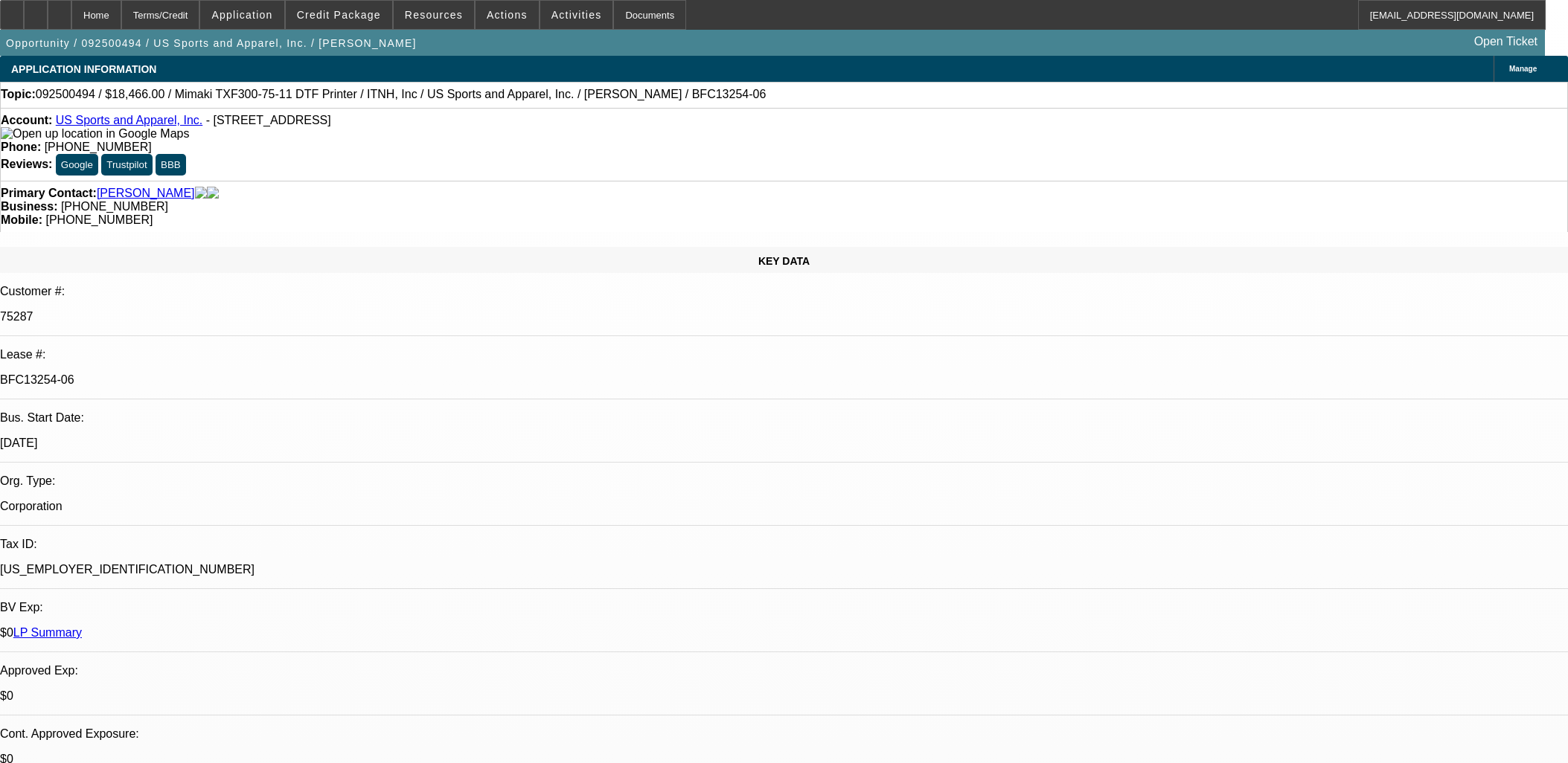
select select "0"
select select "6"
select select "0"
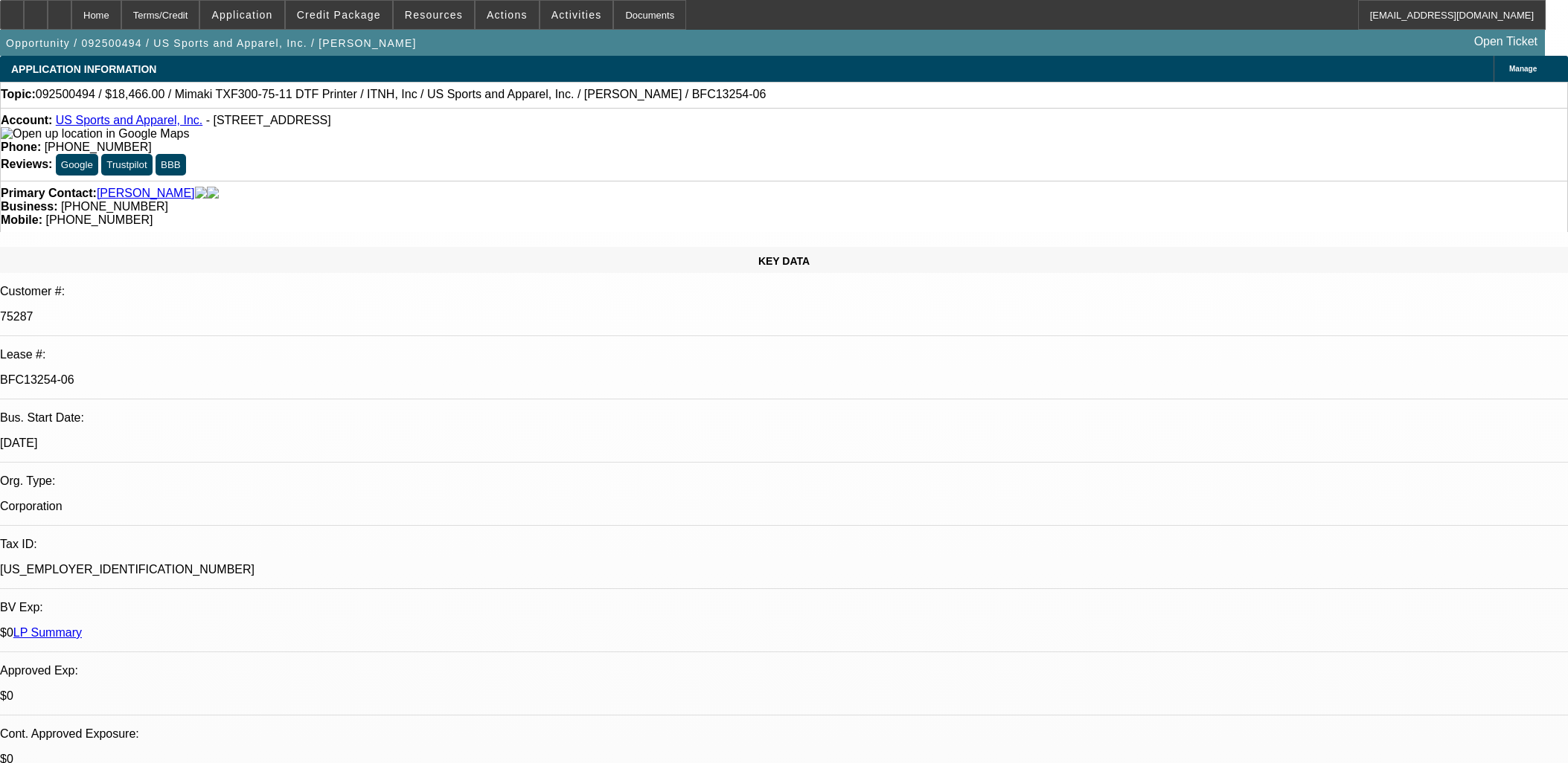
select select "0"
select select "6"
select select "0"
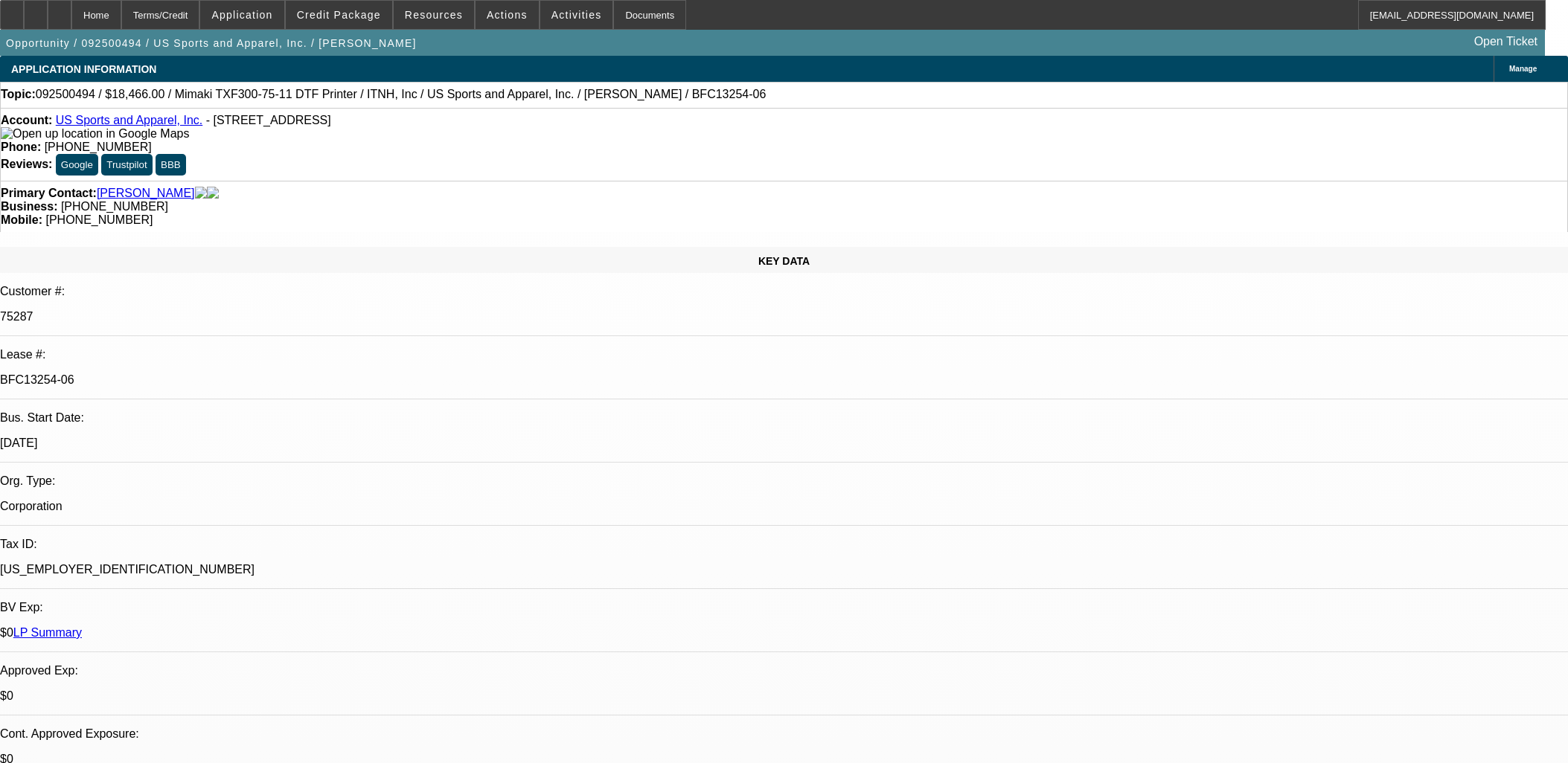
select select "2"
select select "0"
select select "6"
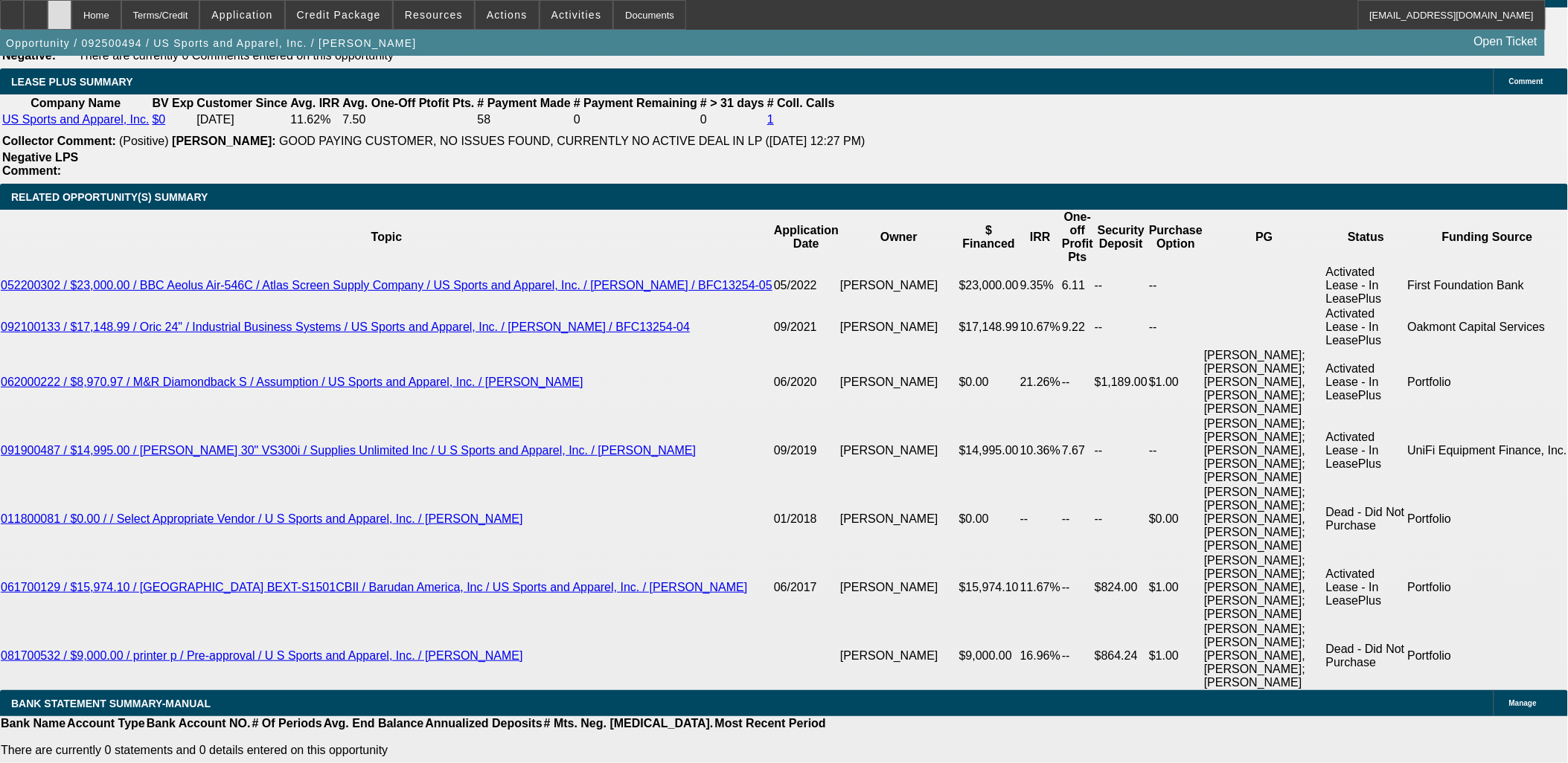
click at [60, 10] on icon at bounding box center [60, 10] width 0 height 0
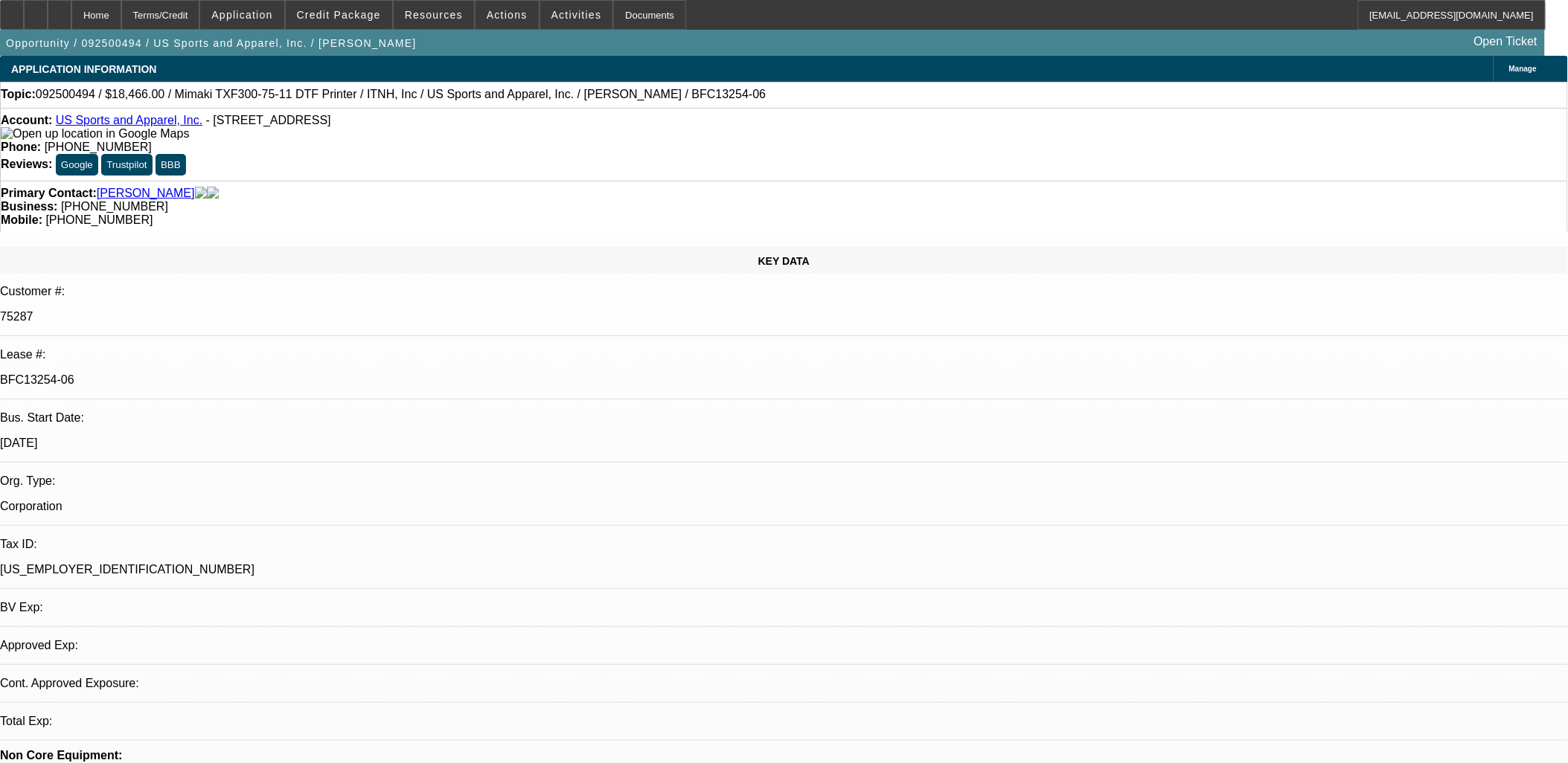
select select "0"
select select "6"
select select "0"
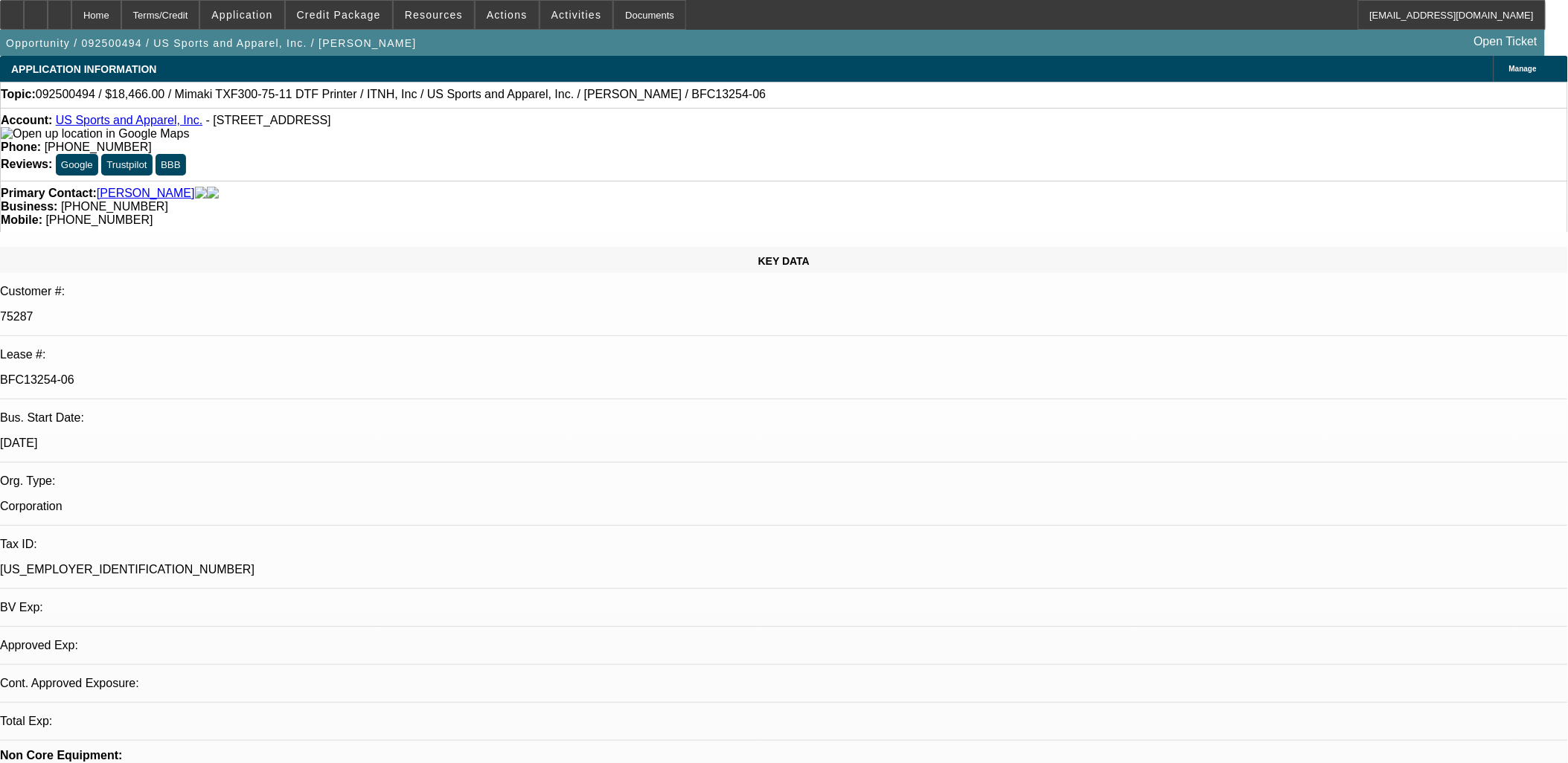
select select "0"
select select "6"
select select "0"
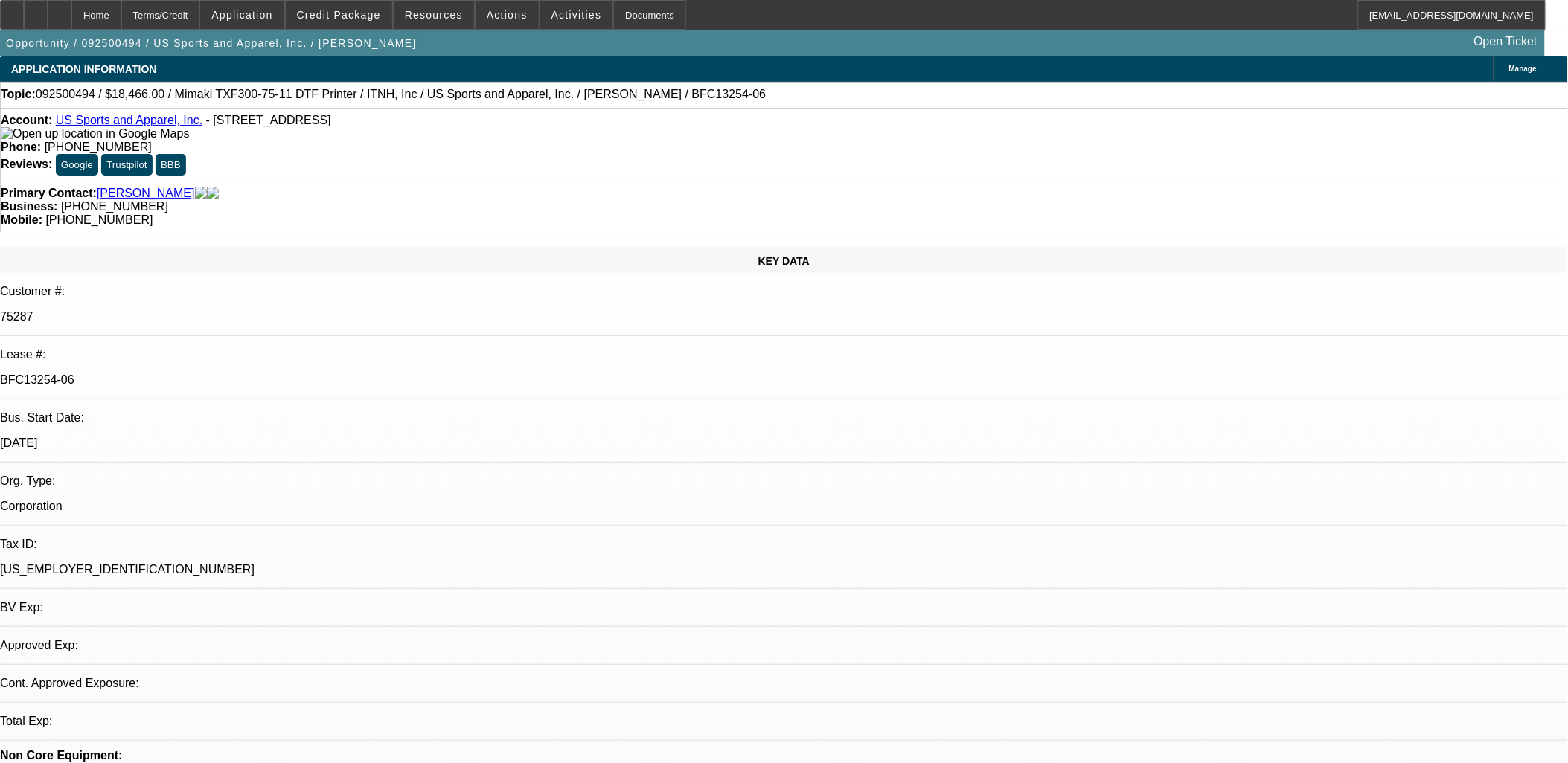
select select "2"
select select "0"
select select "6"
select select "0"
select select "2"
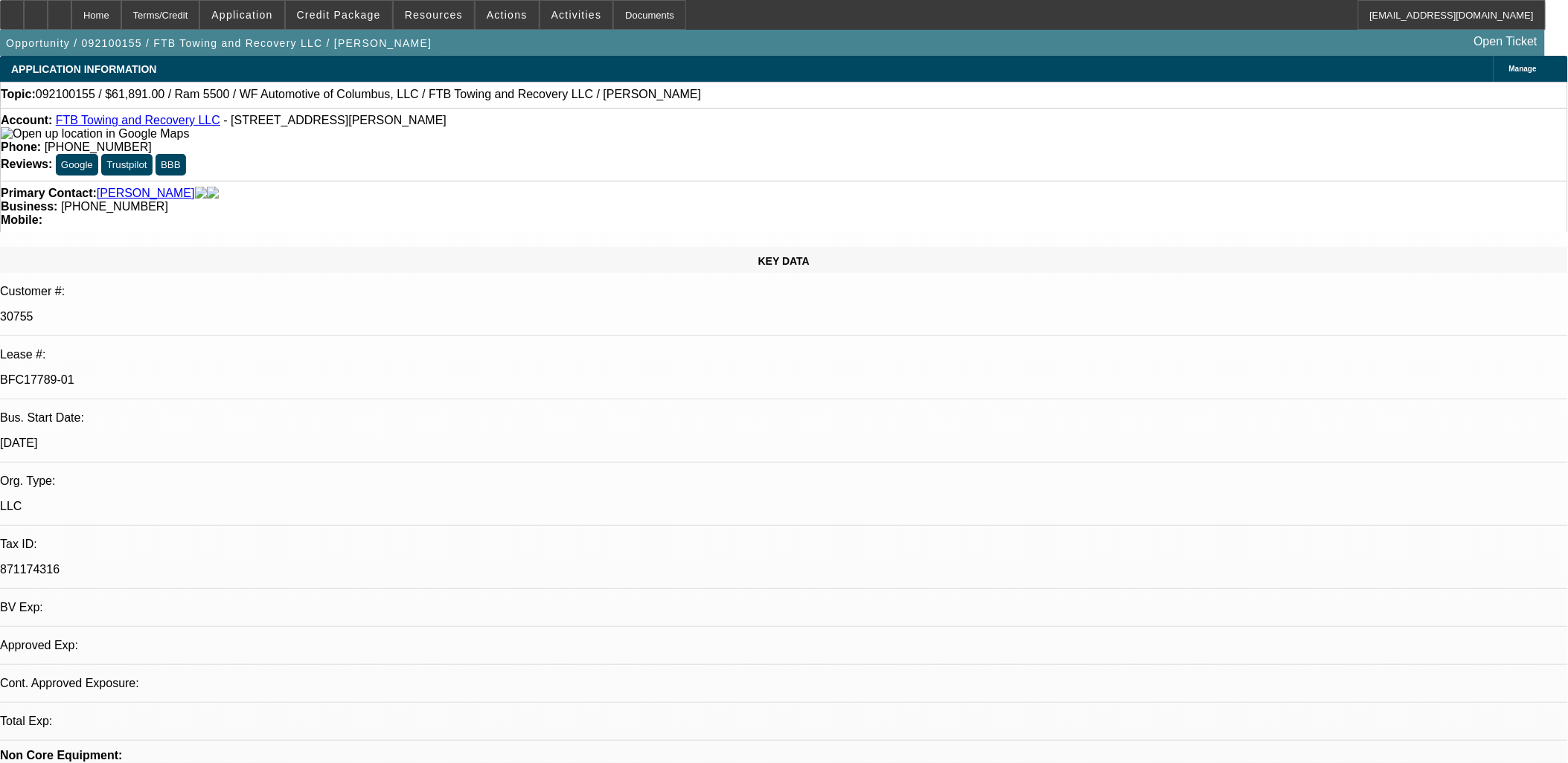
select select "0"
select select "2"
select select "0.1"
select select "0"
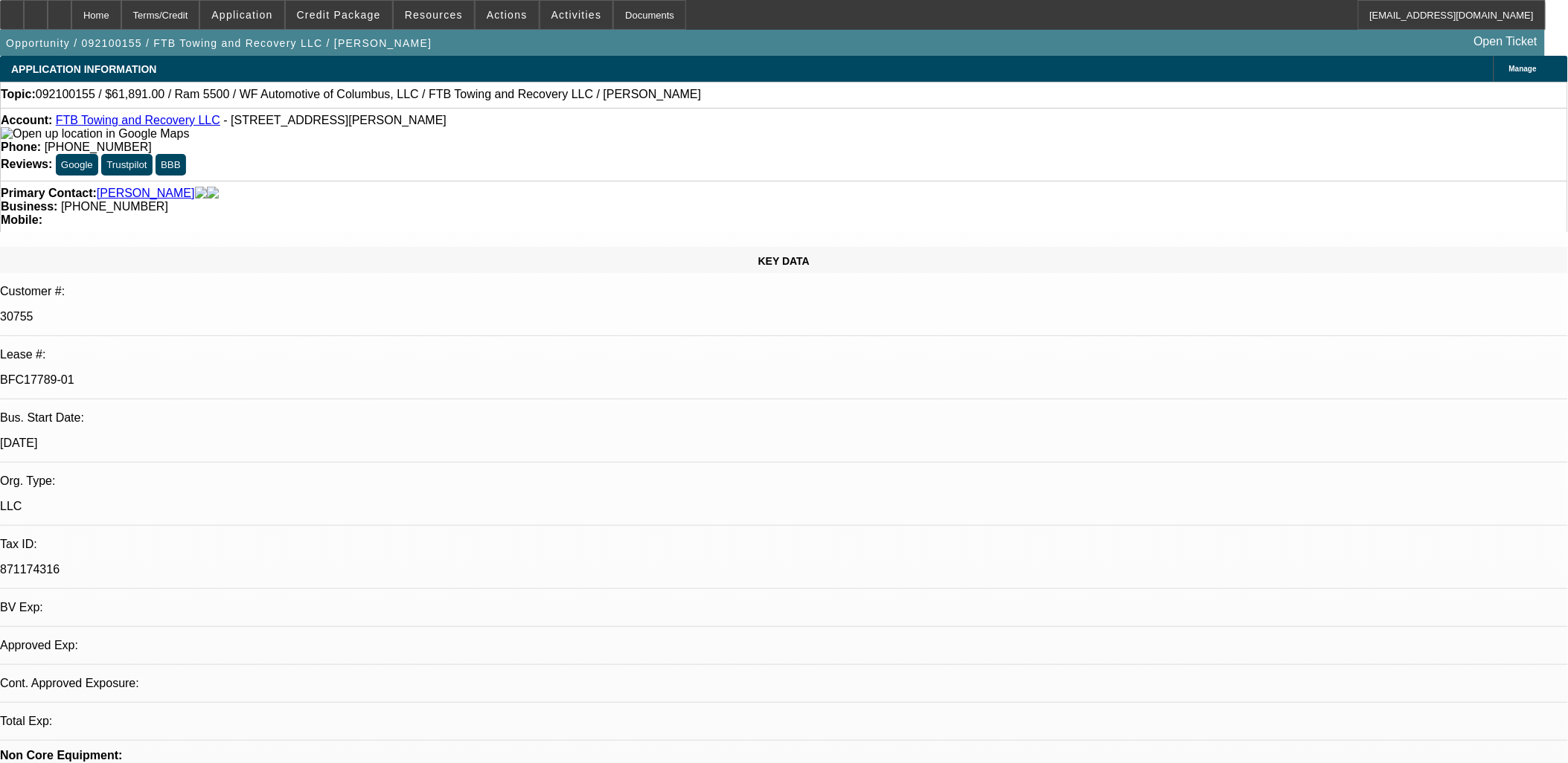
select select "0"
select select "0.1"
select select "1"
select select "2"
select select "6"
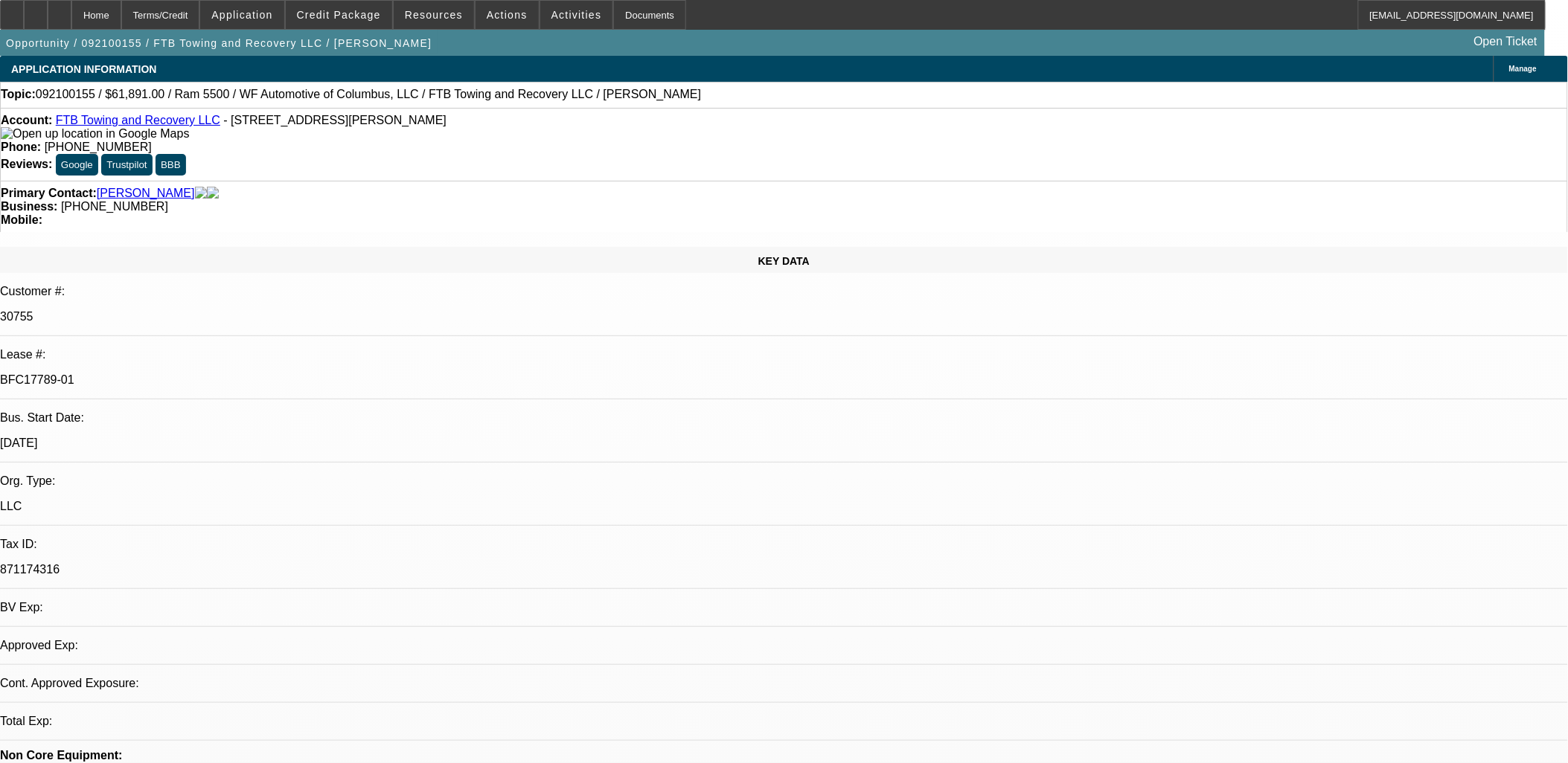
select select "1"
select select "2"
select select "4"
select select "1"
select select "2"
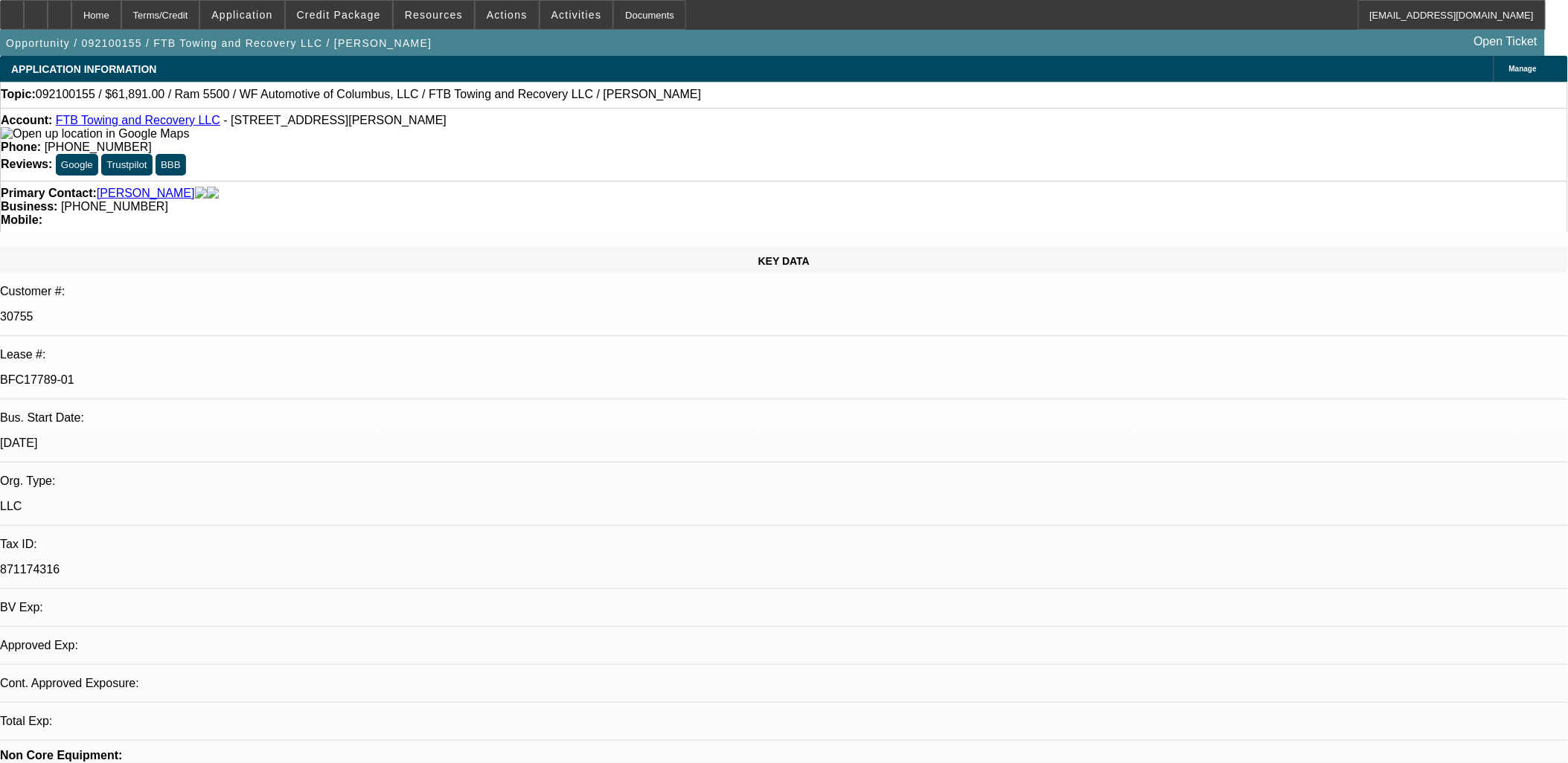
select select "4"
click at [111, 626] on link "LP Summary" at bounding box center [77, 632] width 69 height 13
click at [224, 373] on div "BFC17789-01" at bounding box center [784, 380] width 1568 height 14
click at [224, 373] on p "BFC17789-01" at bounding box center [784, 380] width 1568 height 14
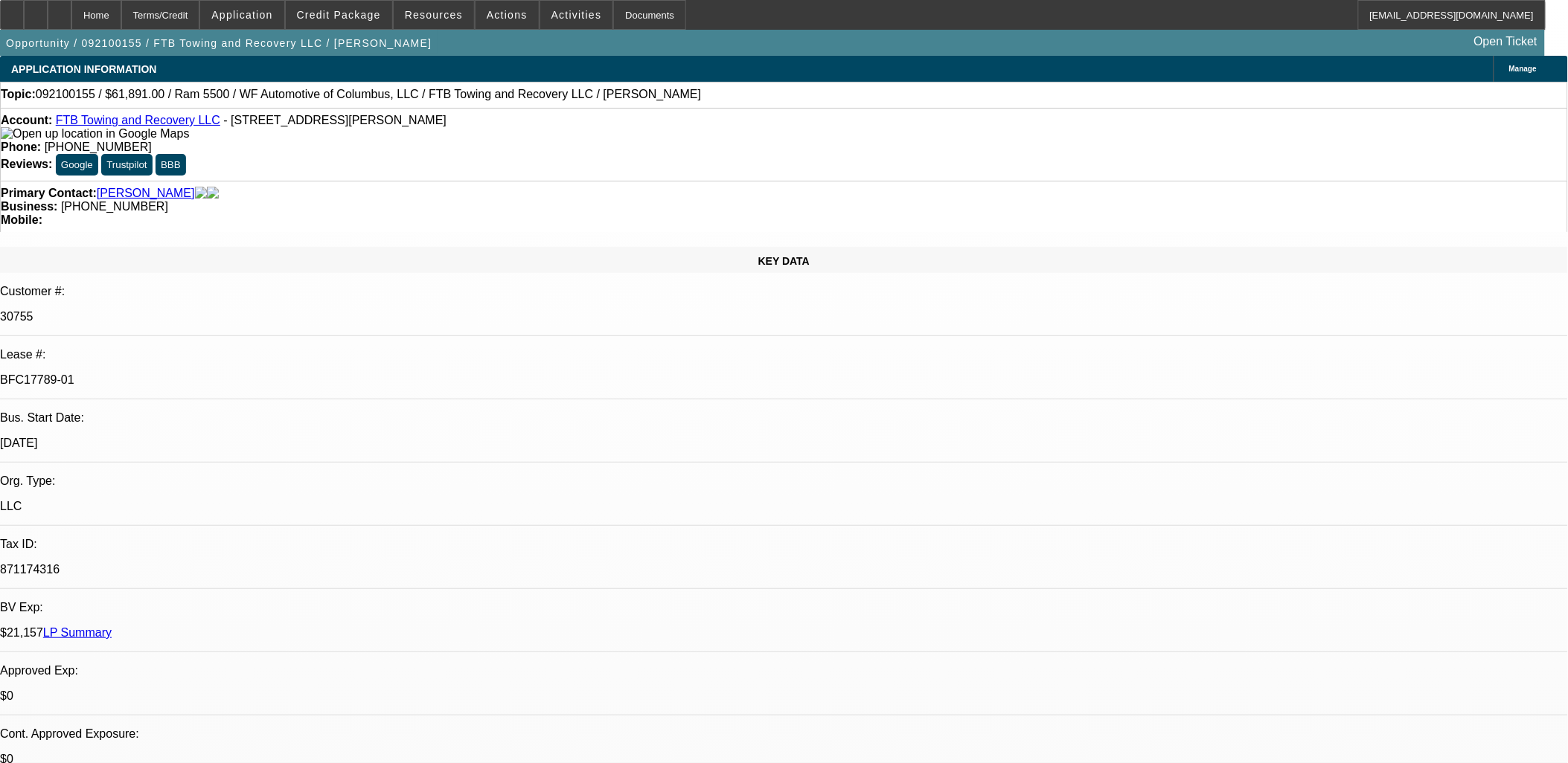
click at [224, 373] on p "BFC17789-01" at bounding box center [784, 380] width 1568 height 14
copy div "BFC17789-01"
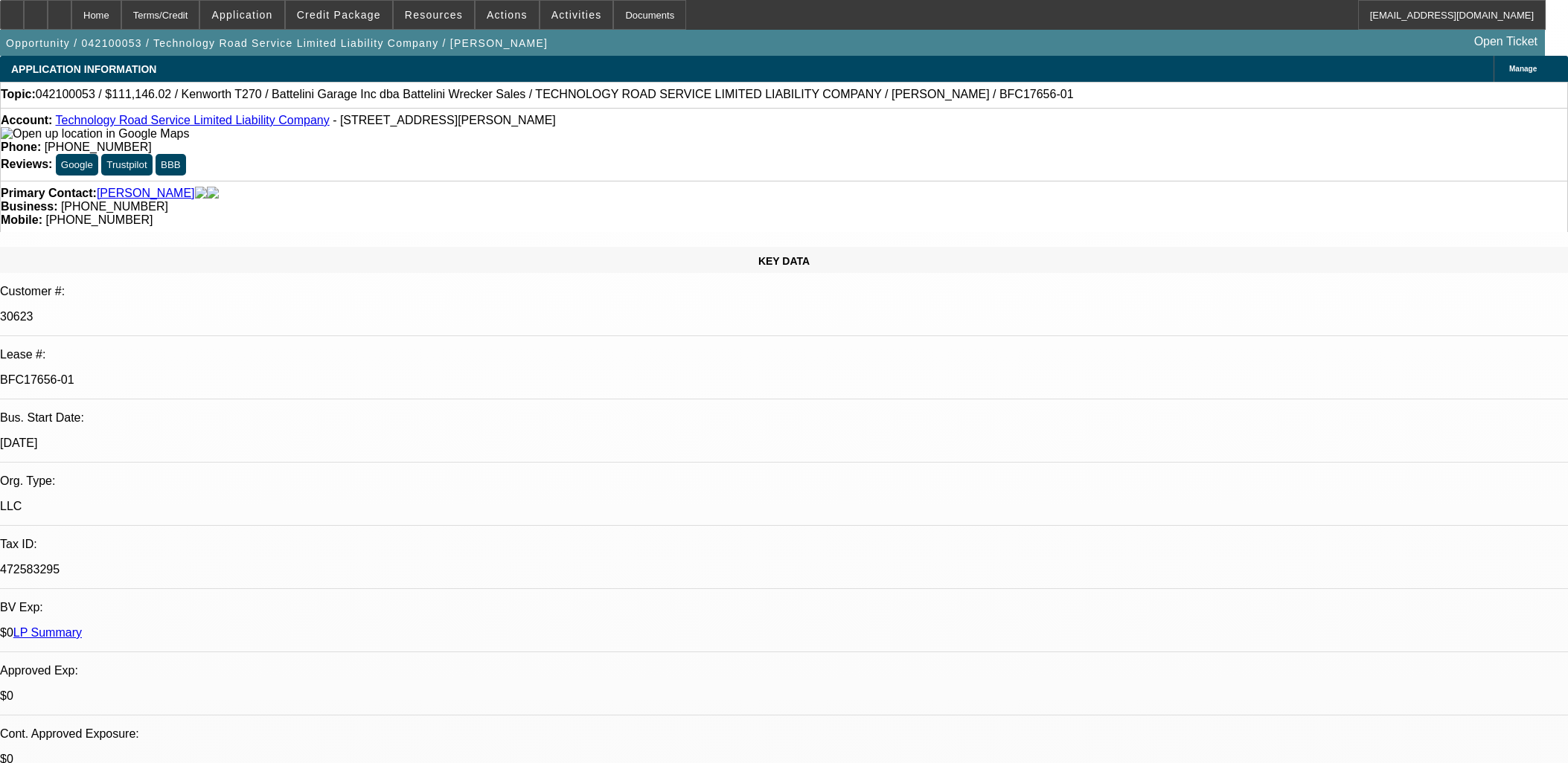
select select "0"
select select "2"
select select "0"
select select "6"
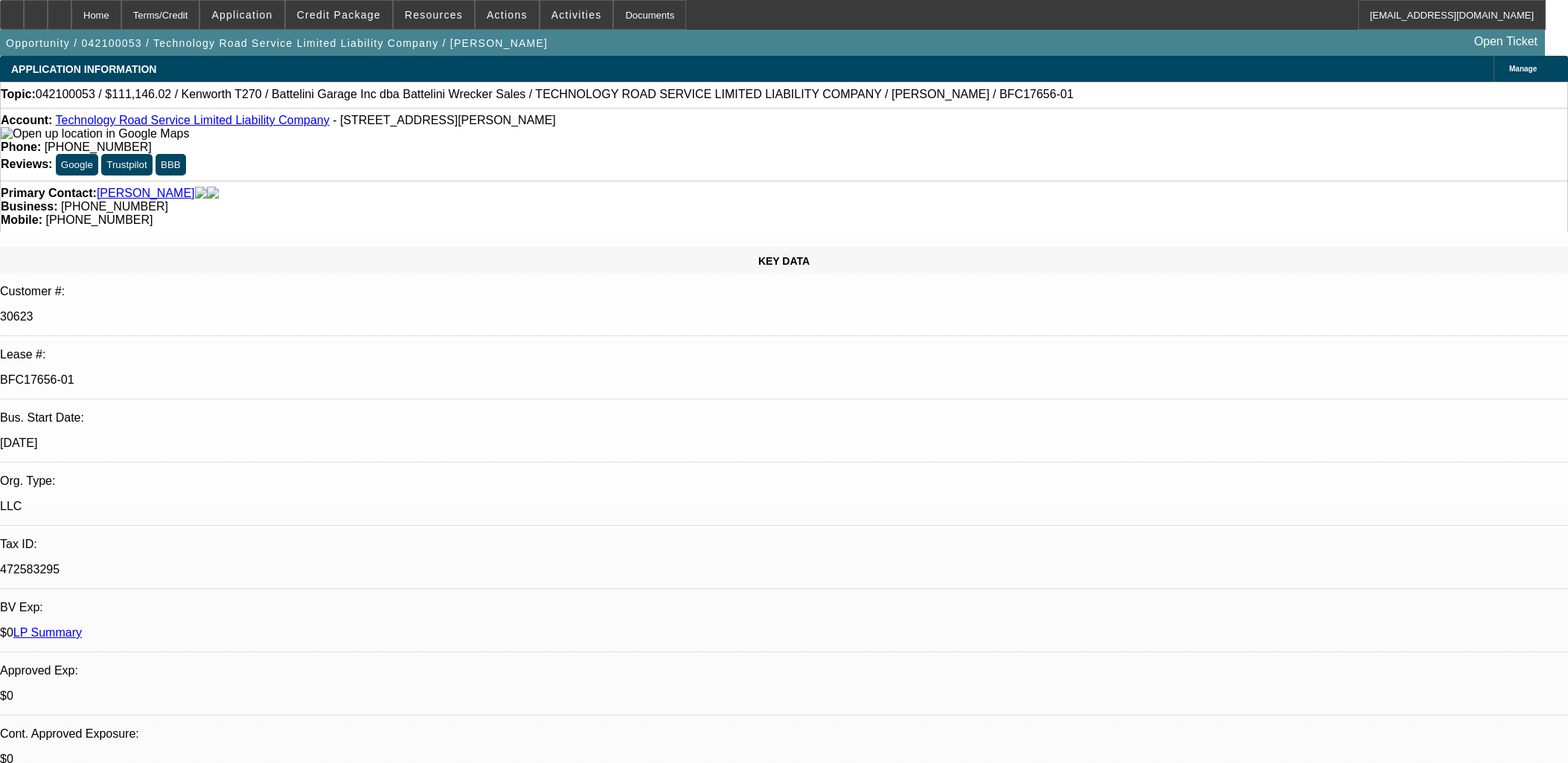
select select "0"
select select "2"
select select "0"
select select "6"
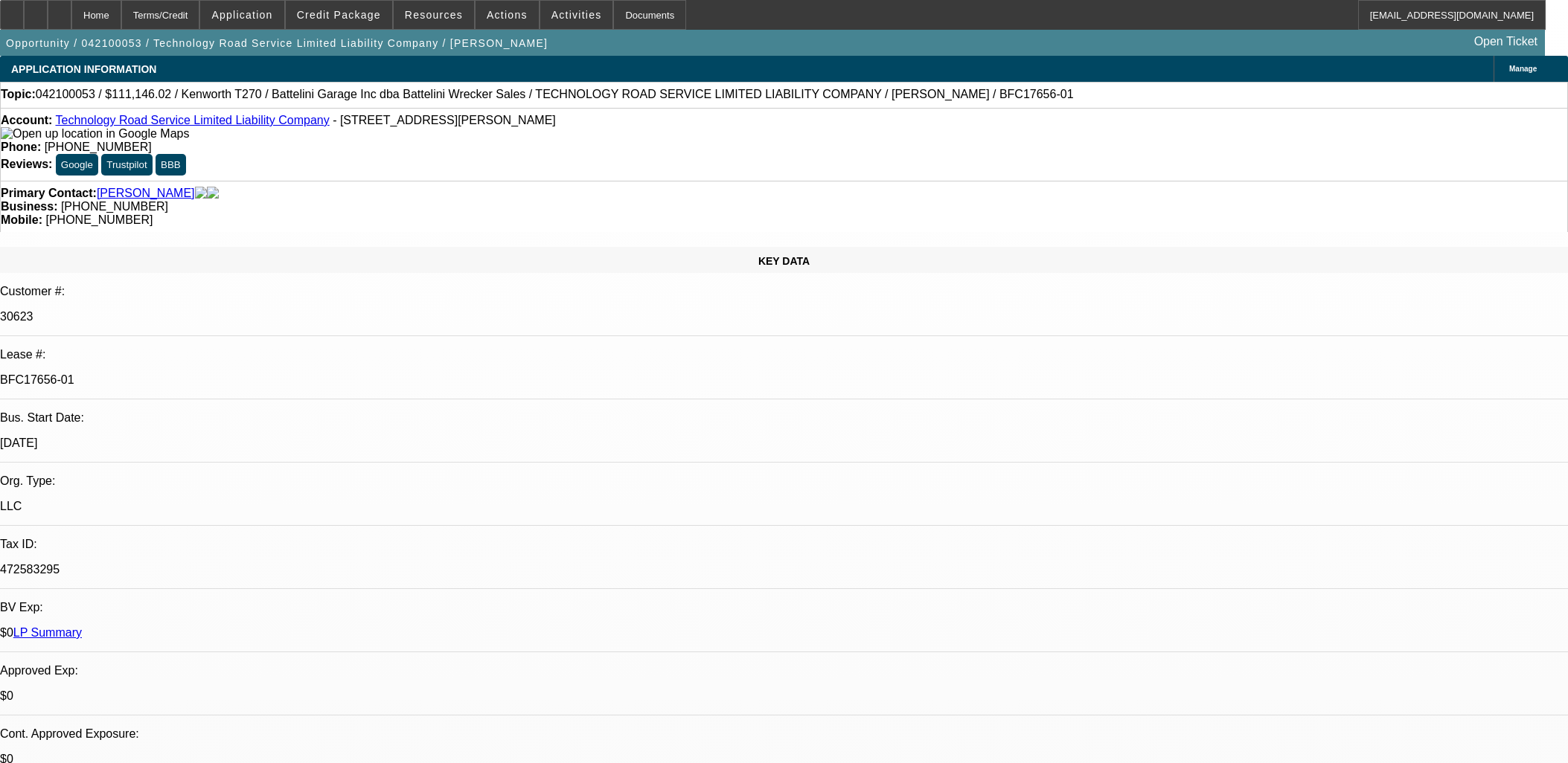
select select "0"
select select "2"
select select "0"
select select "6"
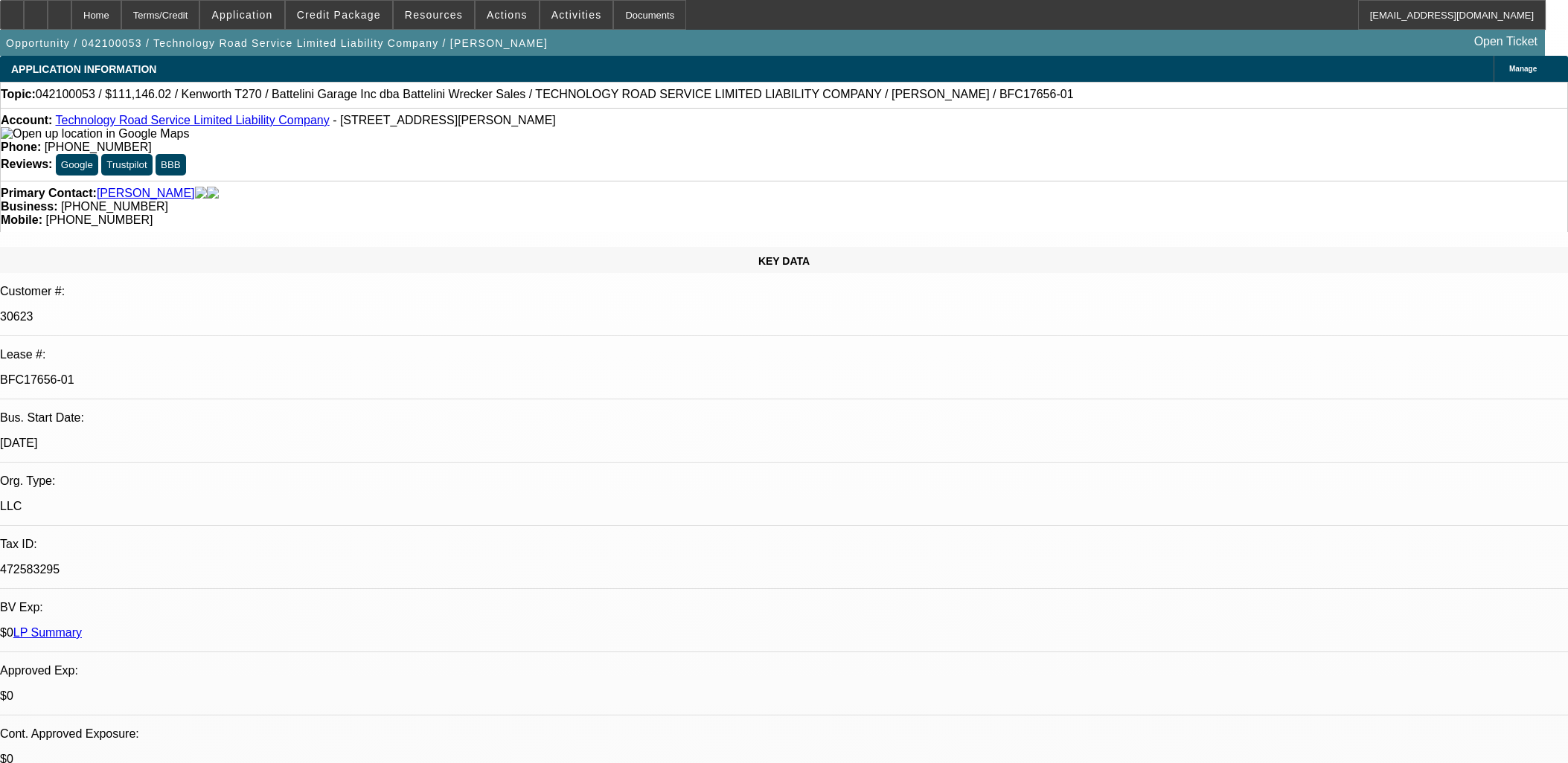
select select "0"
select select "2"
select select "0"
select select "6"
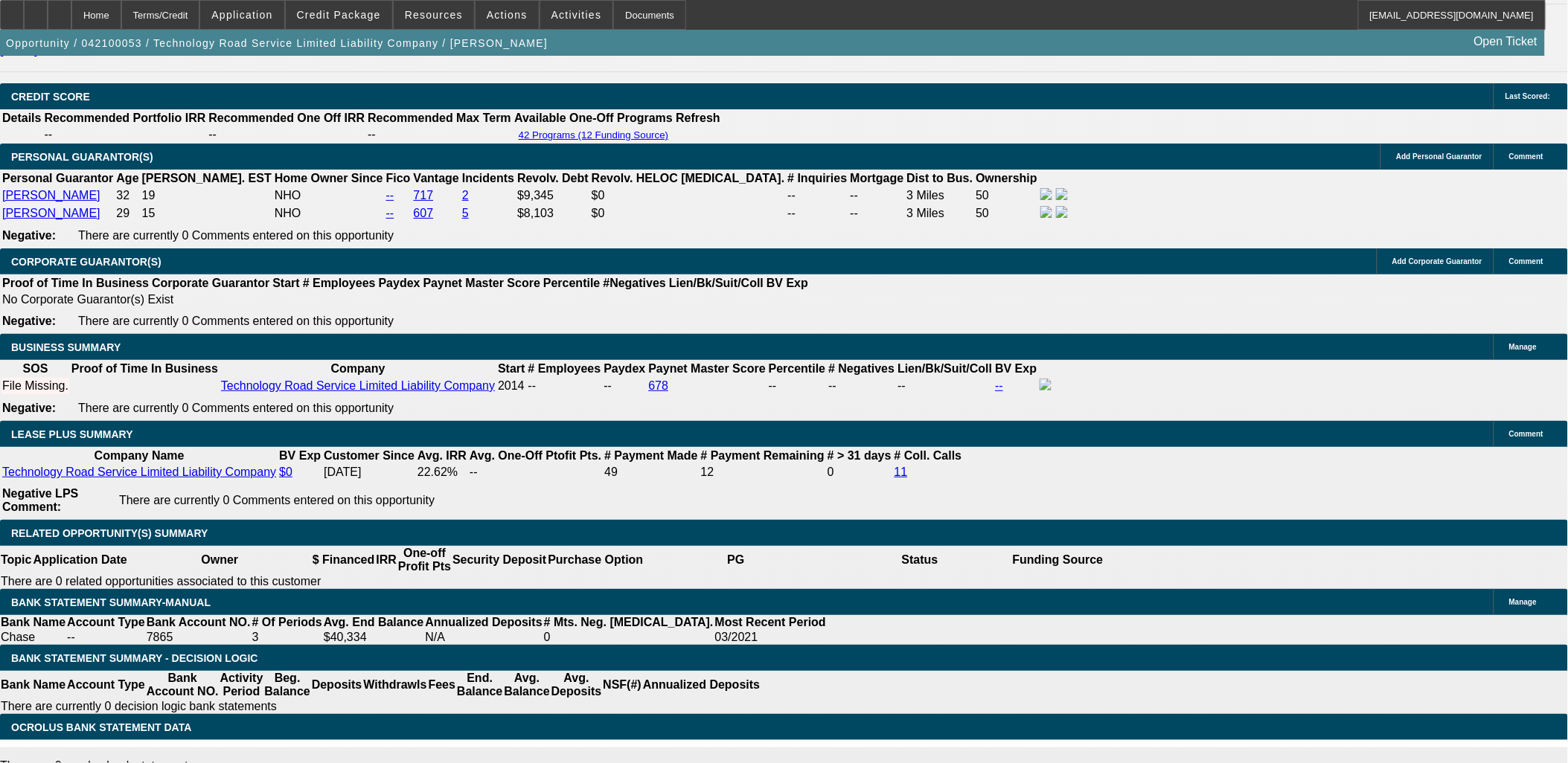
scroll to position [2231, 0]
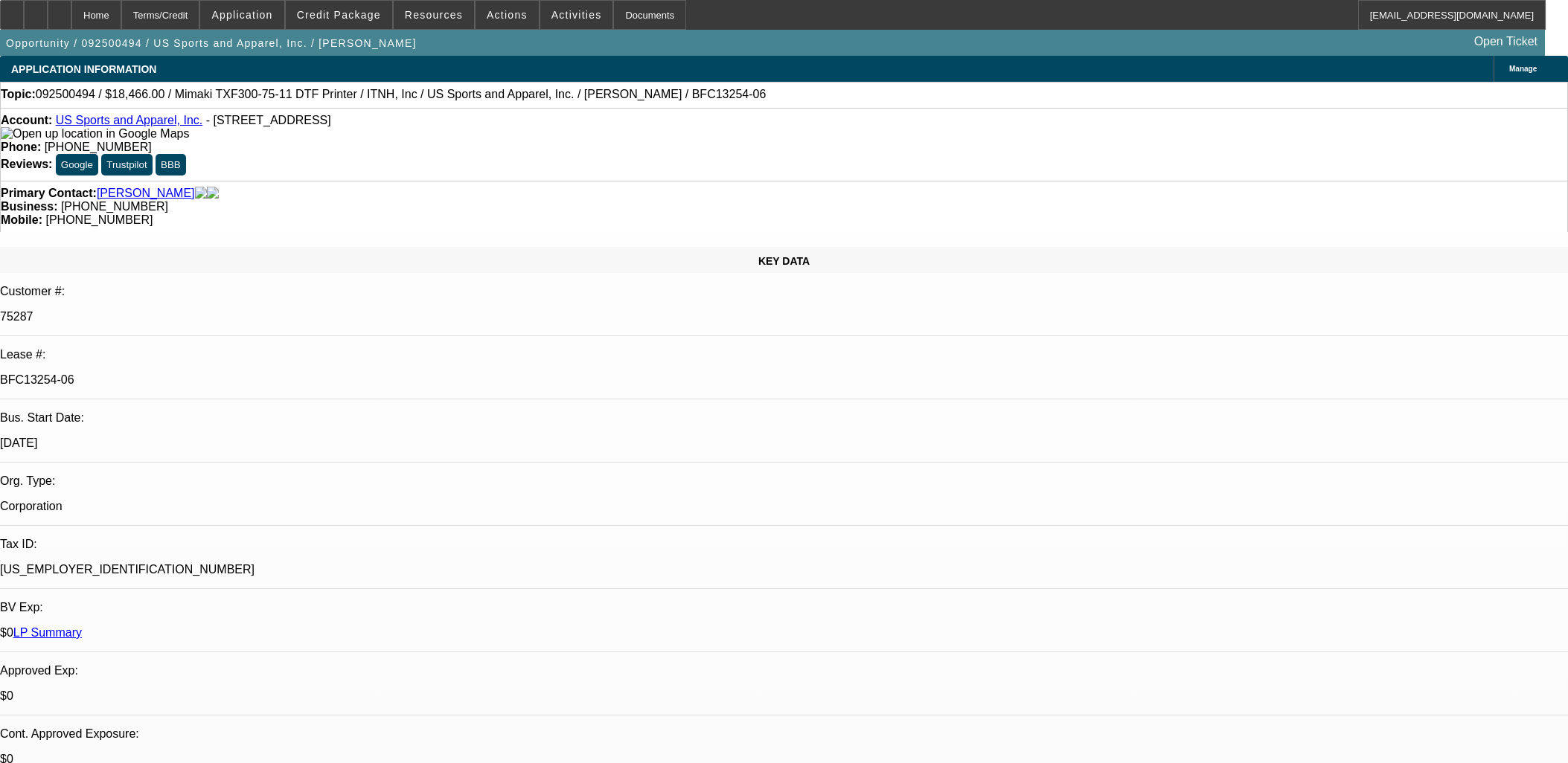
select select "0"
select select "6"
select select "0"
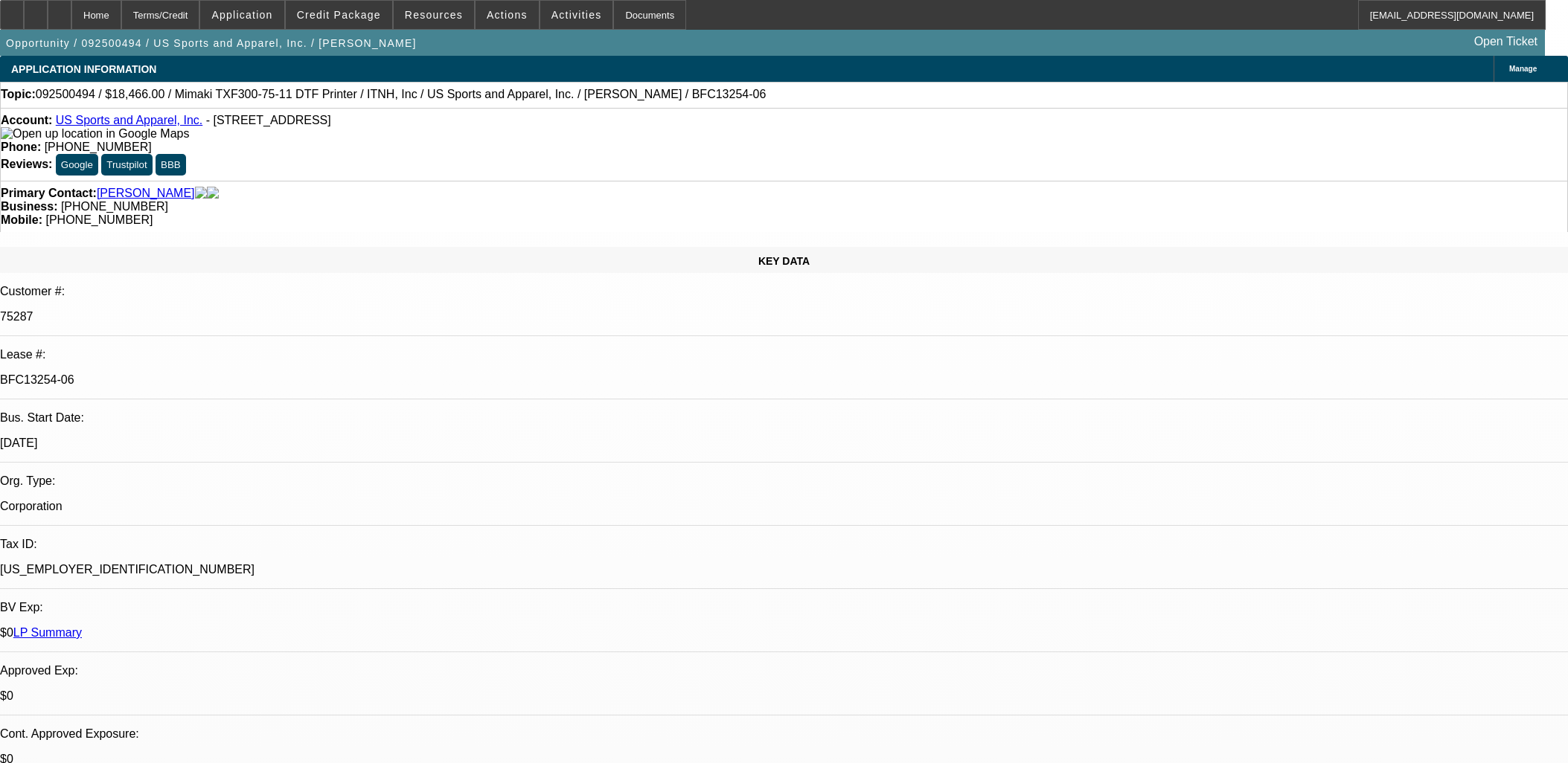
select select "0"
select select "6"
select select "0"
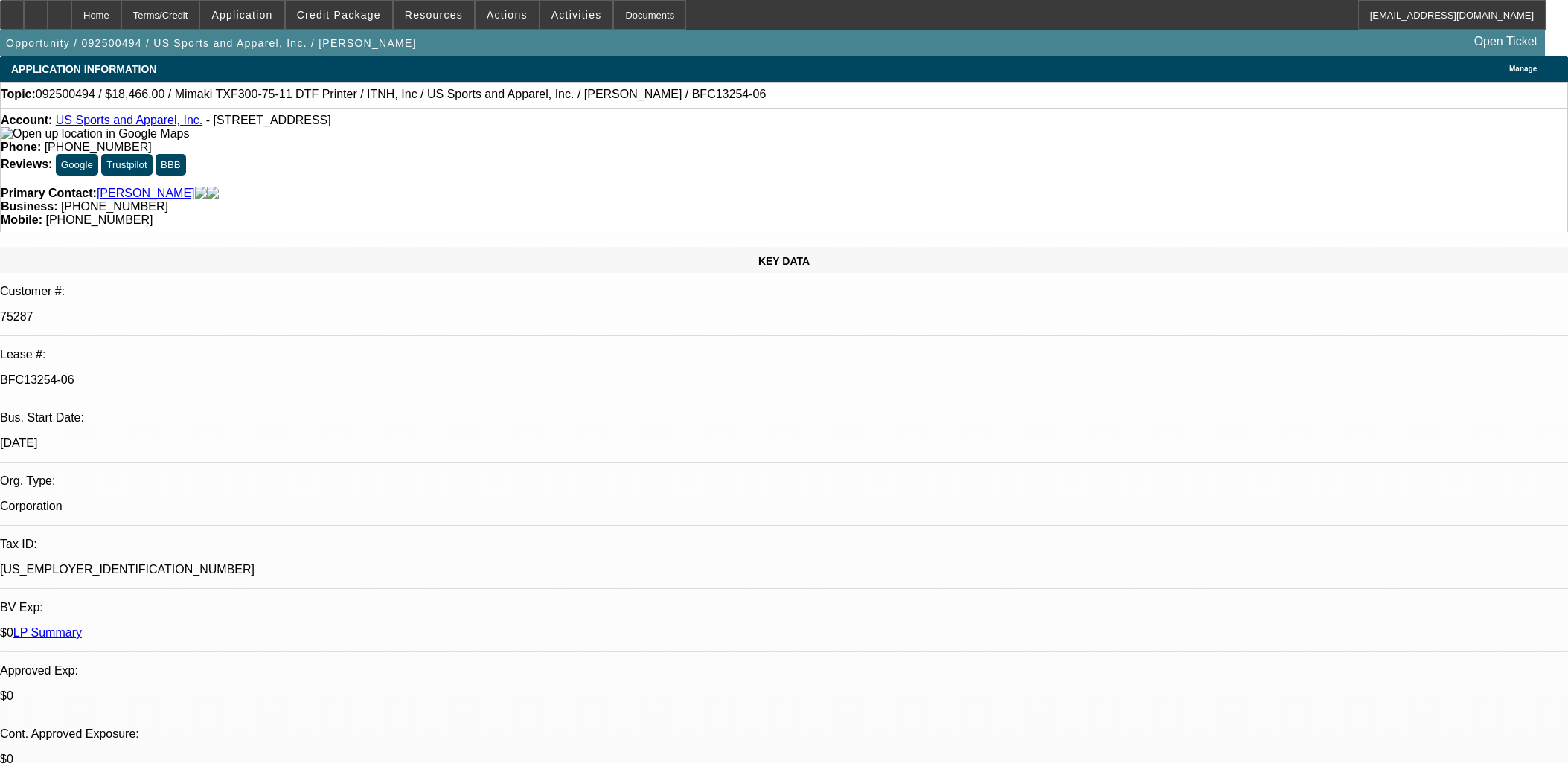
select select "2"
select select "0"
select select "6"
click at [72, 12] on div at bounding box center [60, 15] width 24 height 30
select select "0"
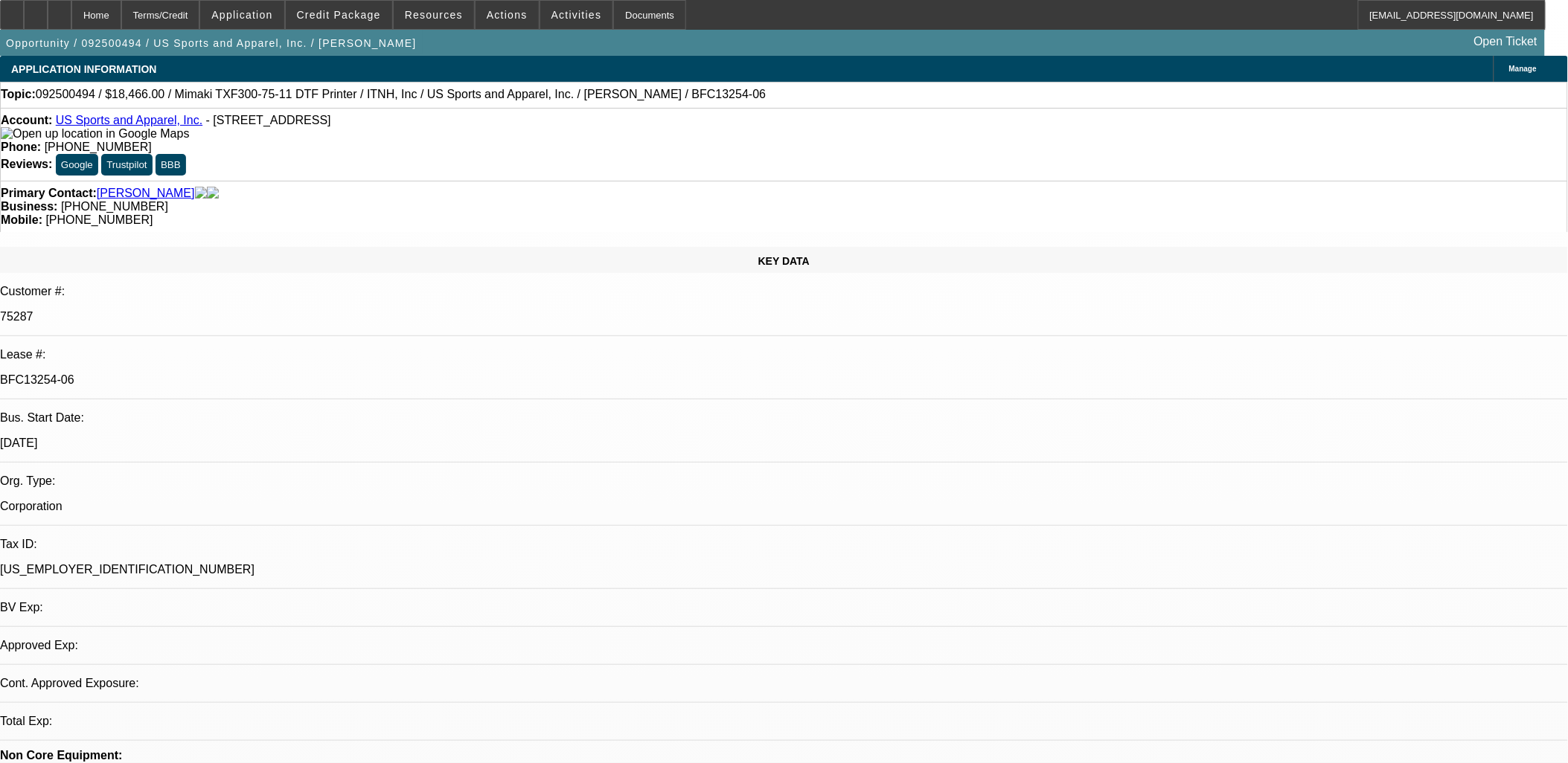
select select "0"
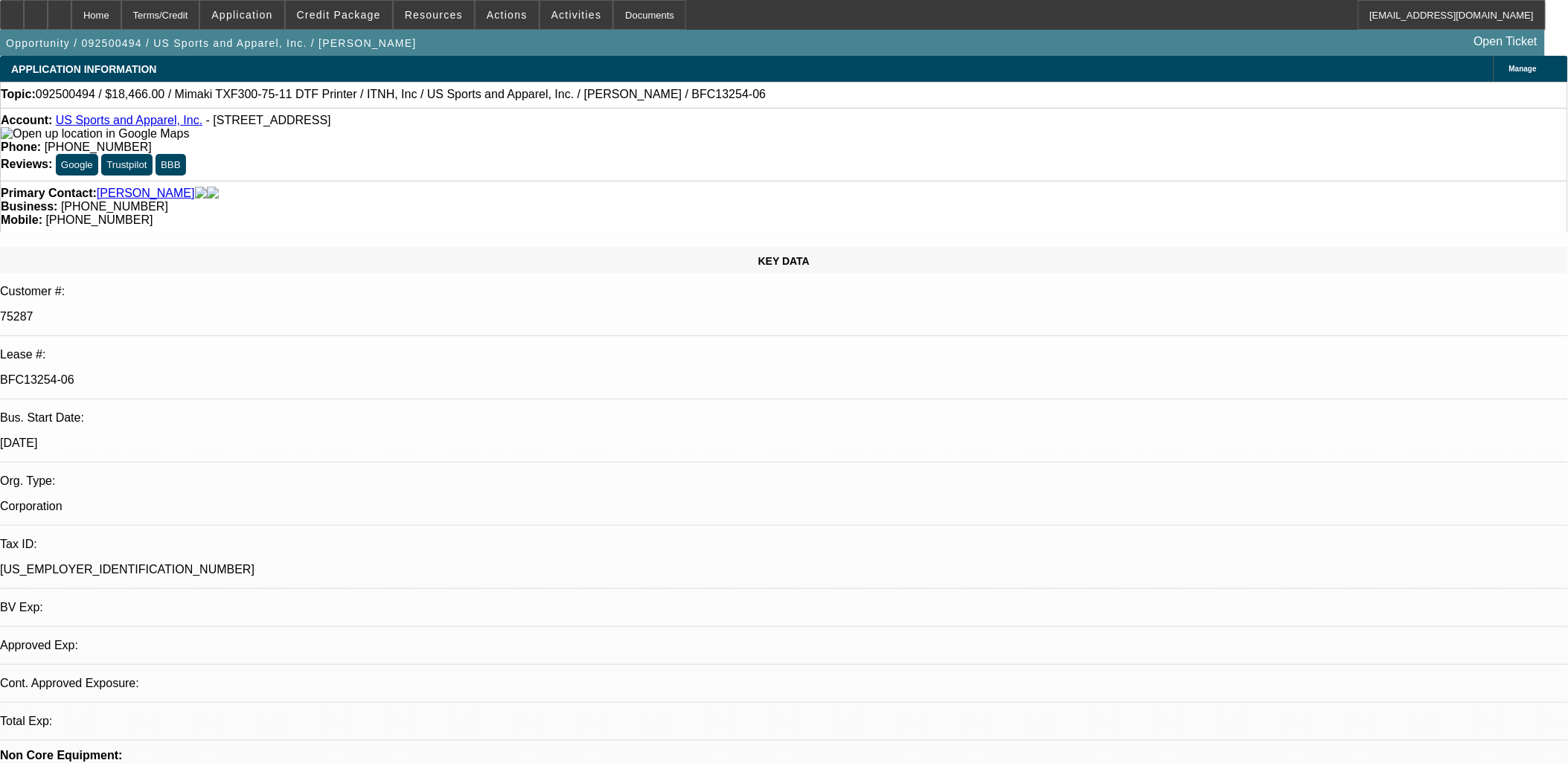
select select "0"
select select "1"
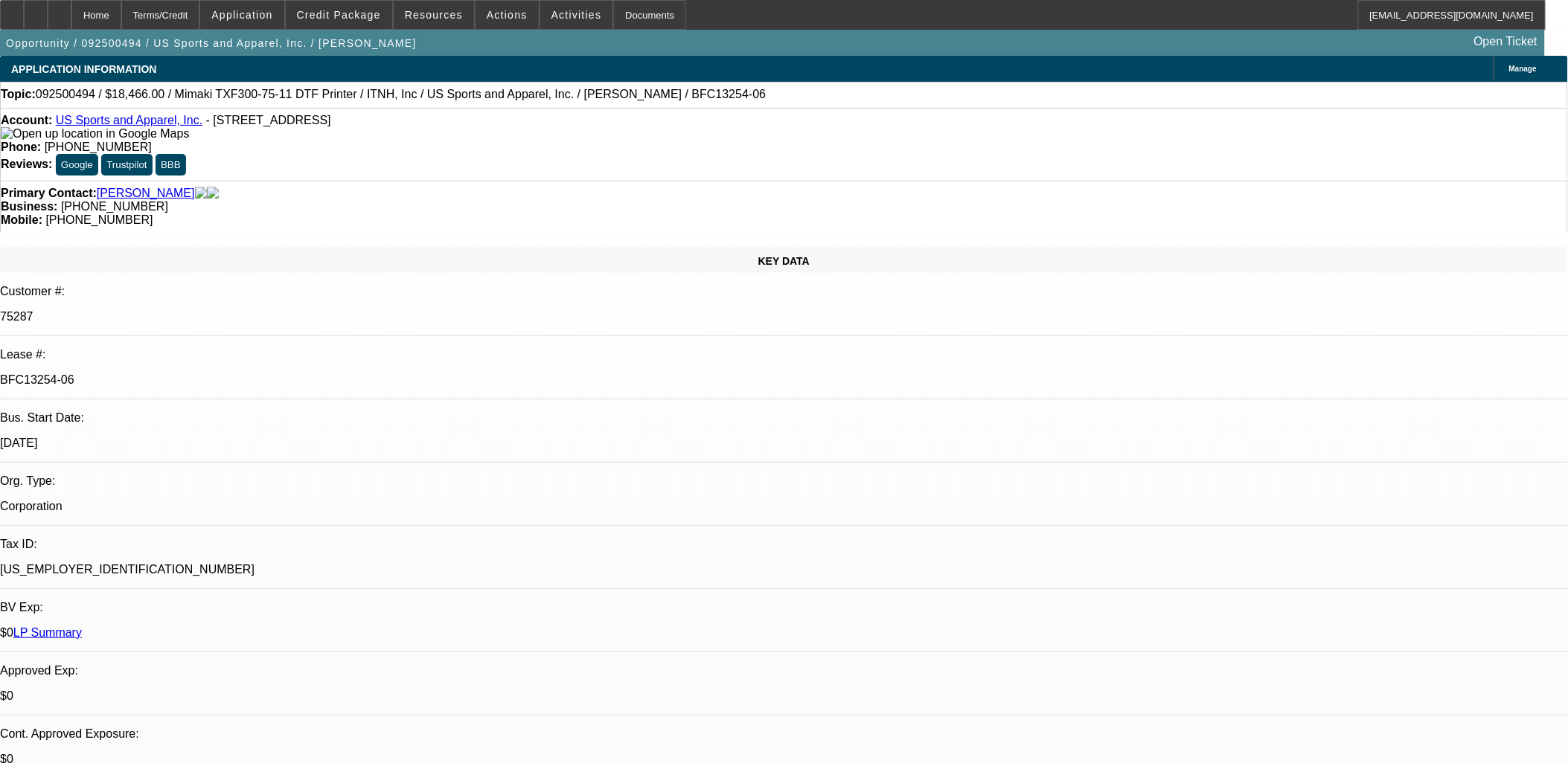
select select "6"
select select "1"
select select "6"
select select "1"
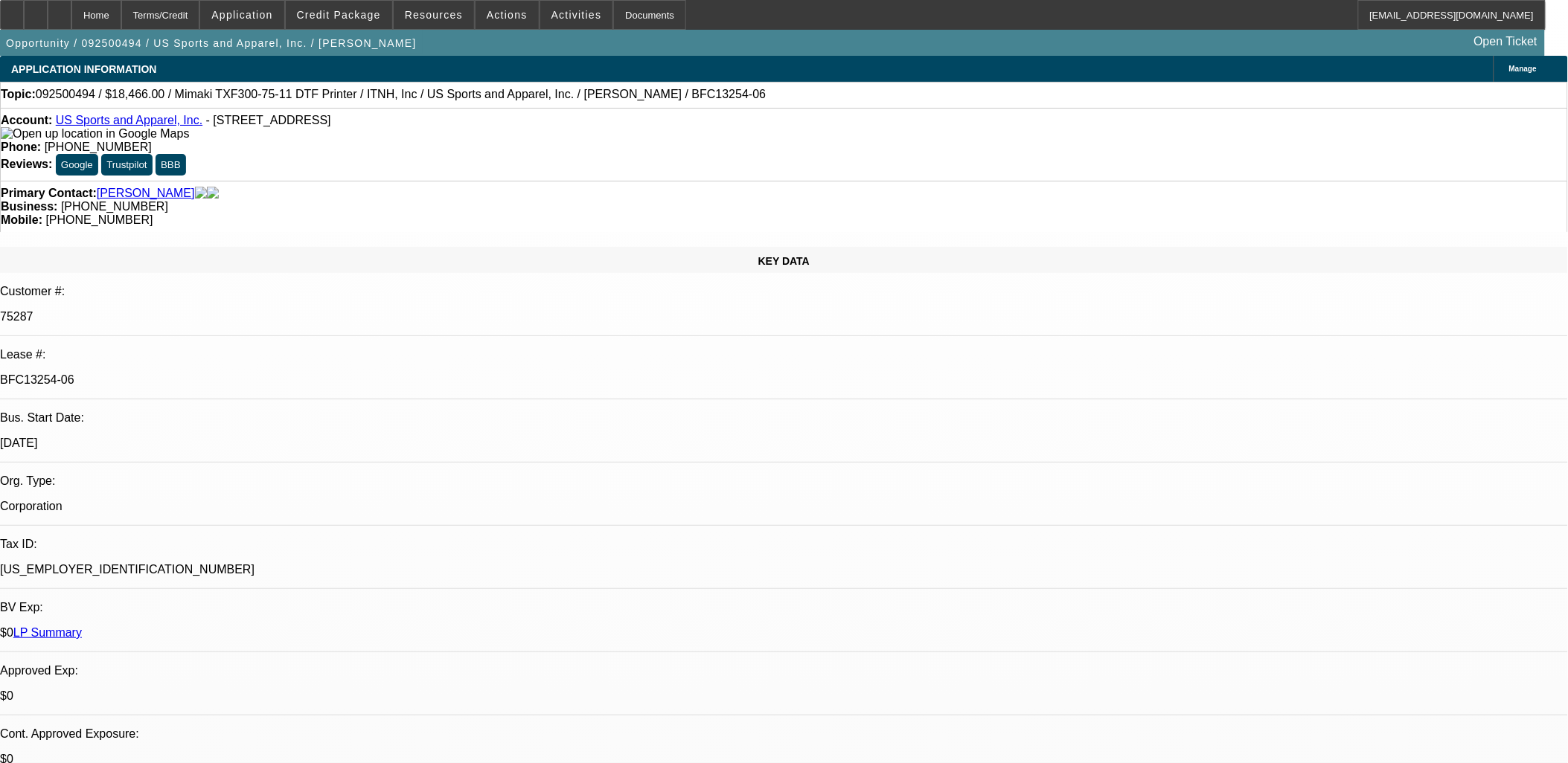
select select "2"
select select "6"
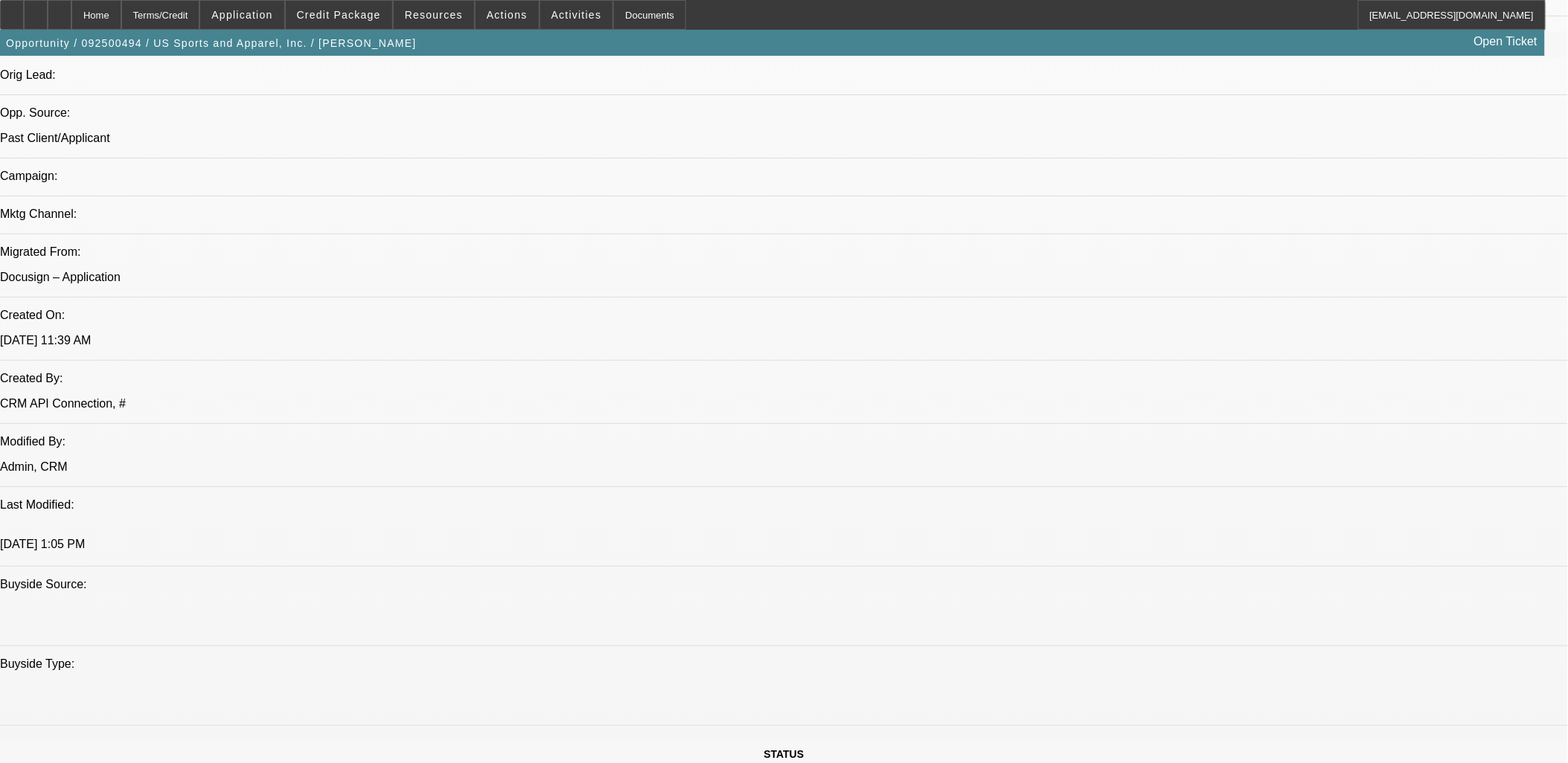
scroll to position [991, 0]
